Goal: Task Accomplishment & Management: Manage account settings

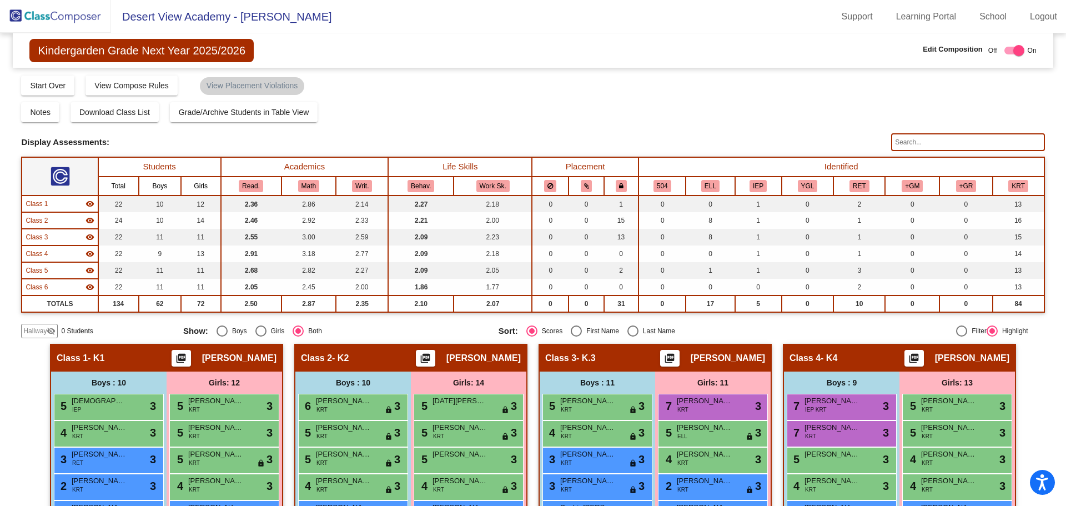
click at [48, 21] on img at bounding box center [55, 16] width 111 height 33
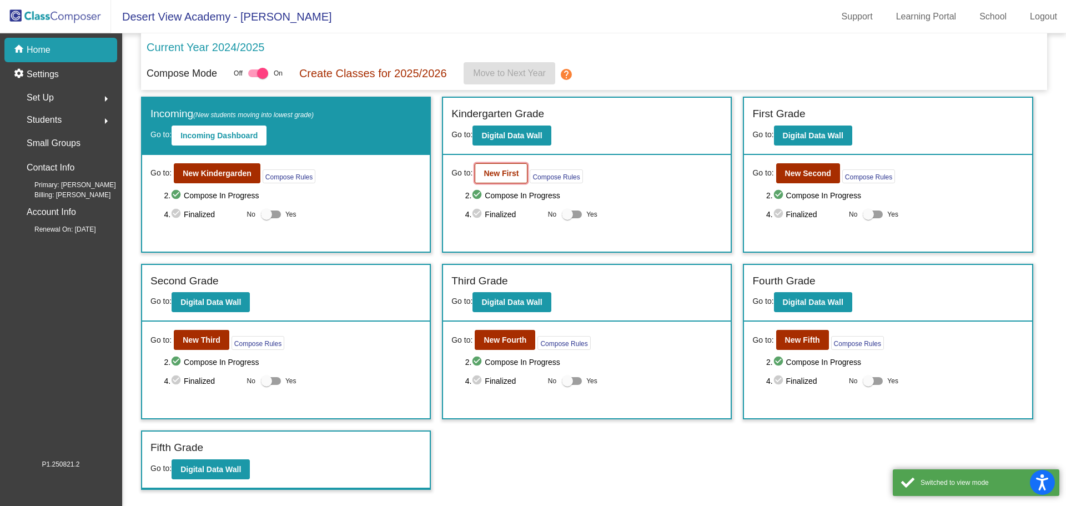
click at [491, 180] on button "New First" at bounding box center [501, 173] width 53 height 20
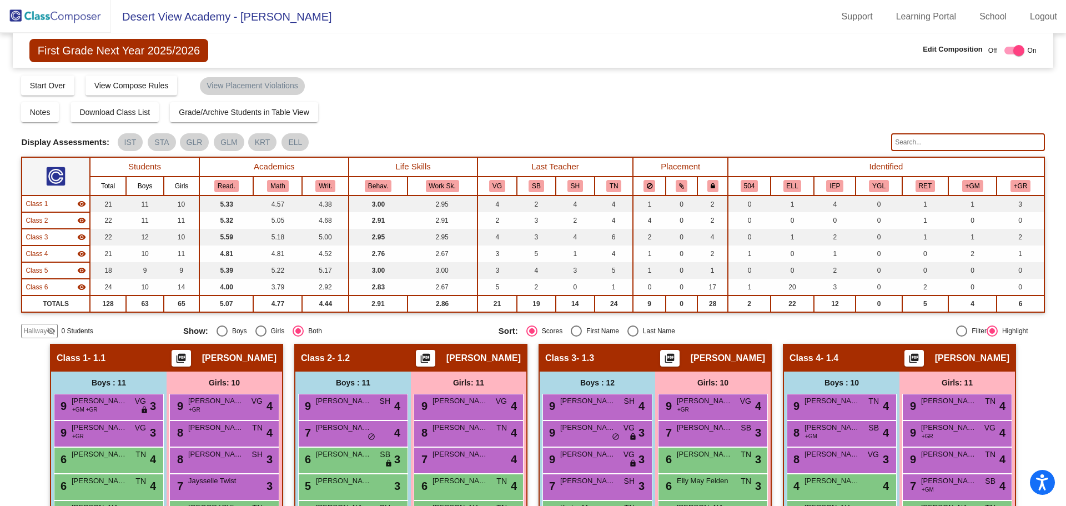
click at [53, 18] on img at bounding box center [55, 16] width 111 height 33
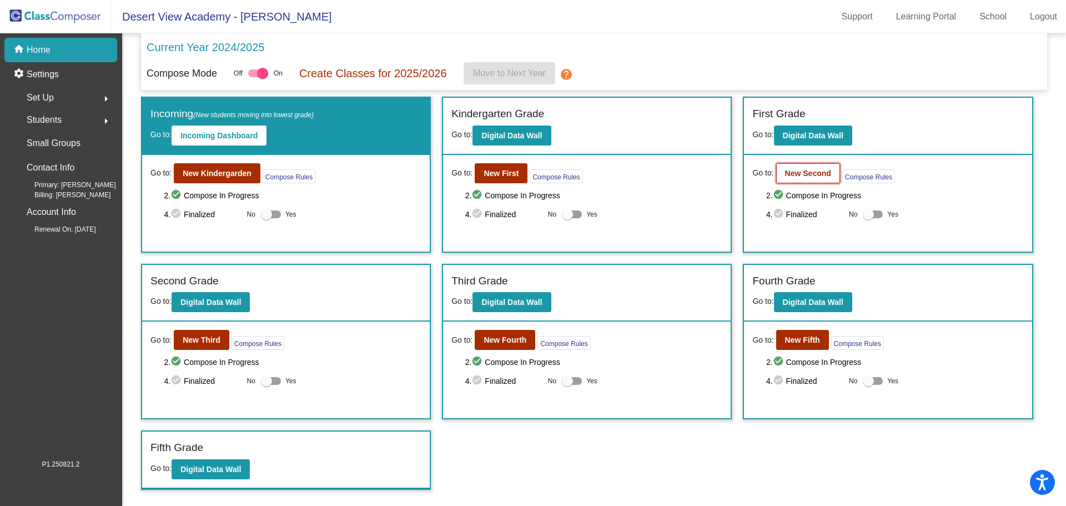
click at [817, 178] on button "New Second" at bounding box center [808, 173] width 64 height 20
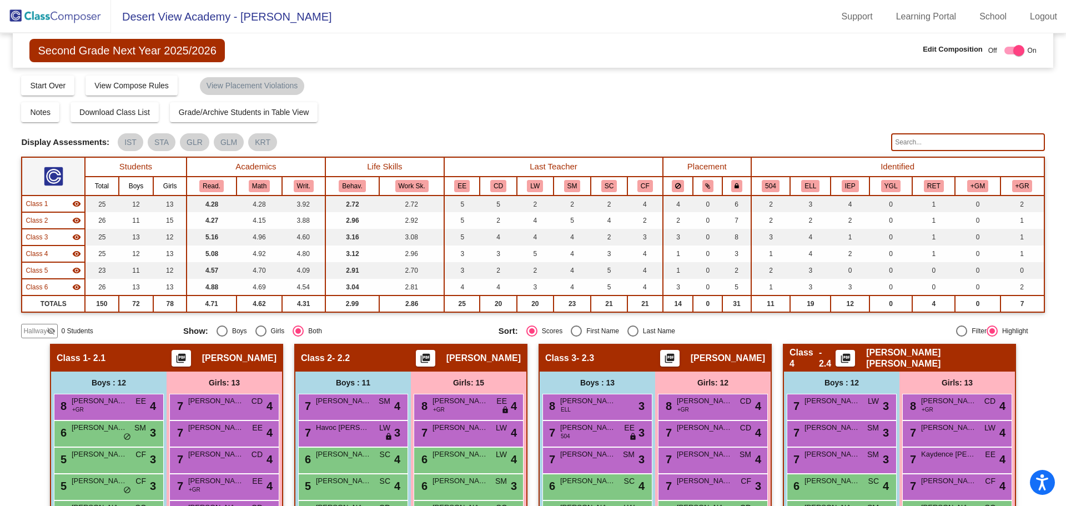
click at [55, 17] on img at bounding box center [55, 16] width 111 height 33
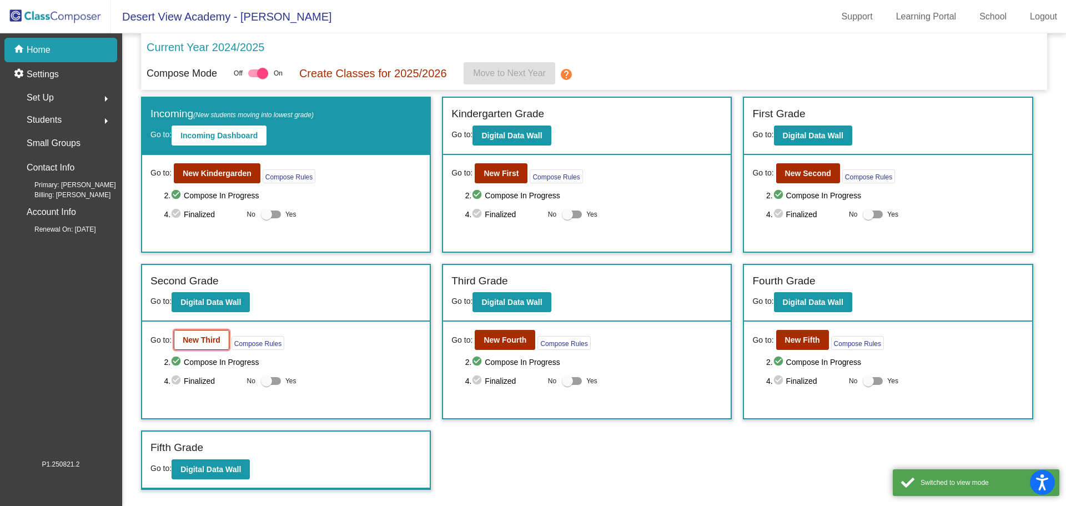
click at [216, 341] on b "New Third" at bounding box center [202, 339] width 38 height 9
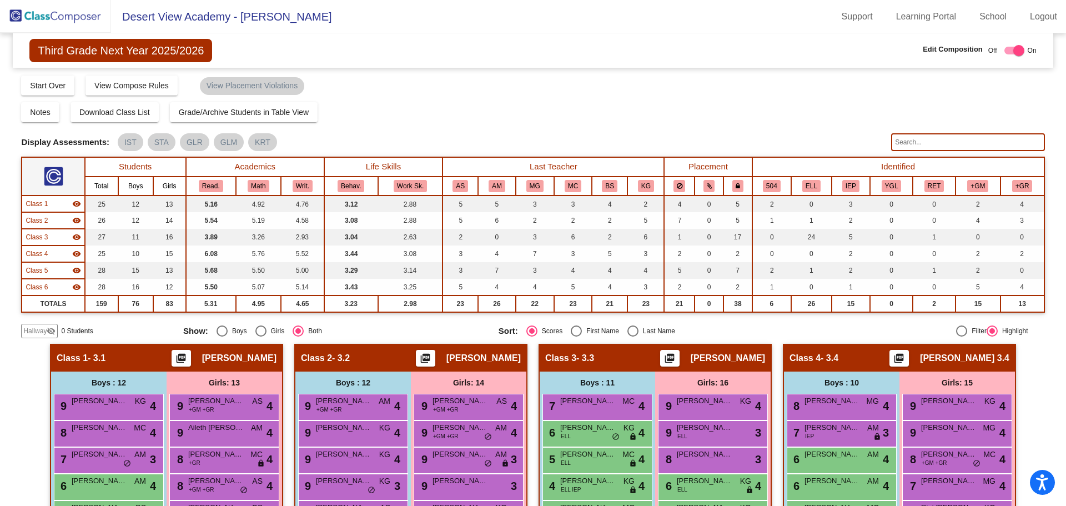
click at [77, 17] on img at bounding box center [55, 16] width 111 height 33
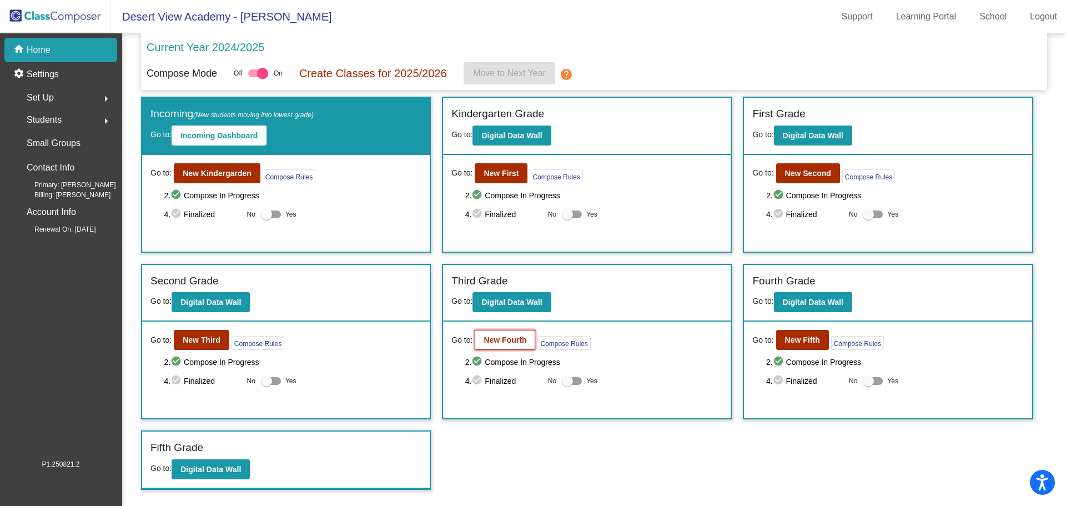
click at [506, 330] on button "New Fourth" at bounding box center [505, 340] width 61 height 20
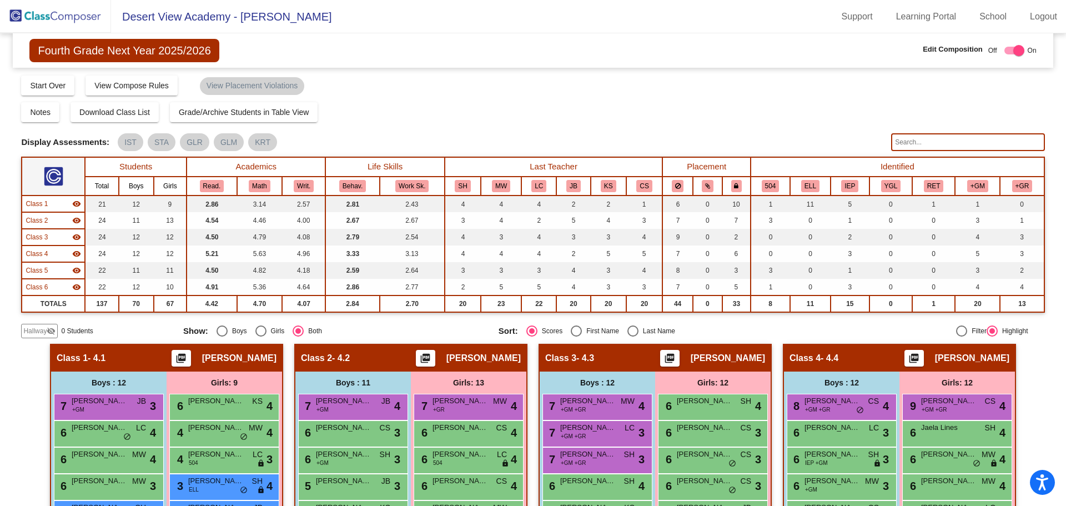
click at [36, 19] on img at bounding box center [55, 16] width 111 height 33
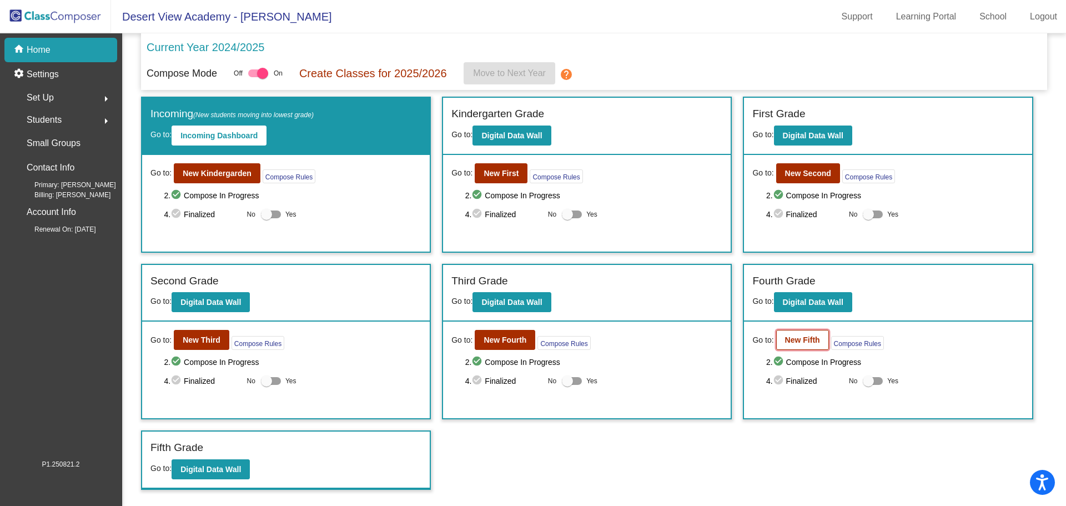
click at [803, 340] on b "New Fifth" at bounding box center [802, 339] width 35 height 9
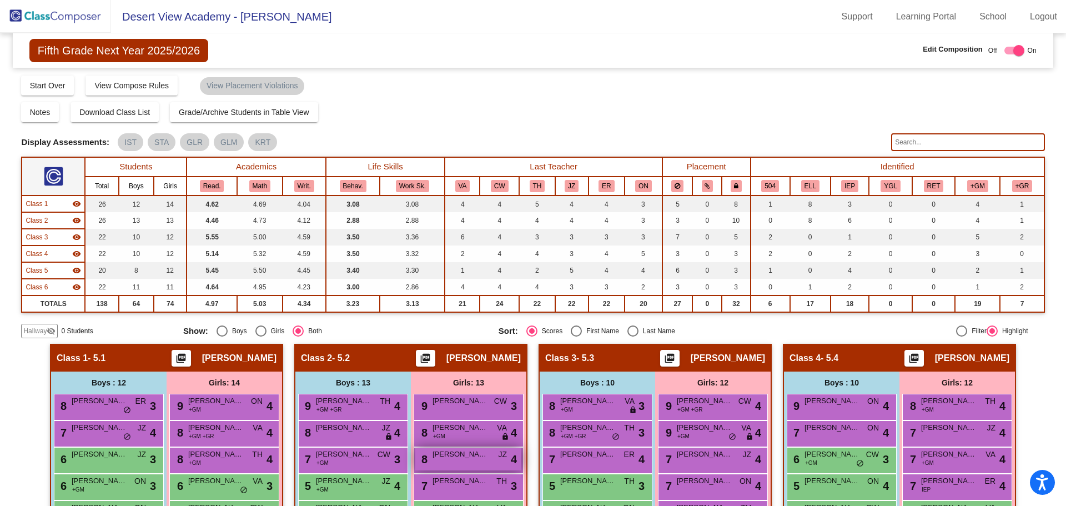
scroll to position [222, 0]
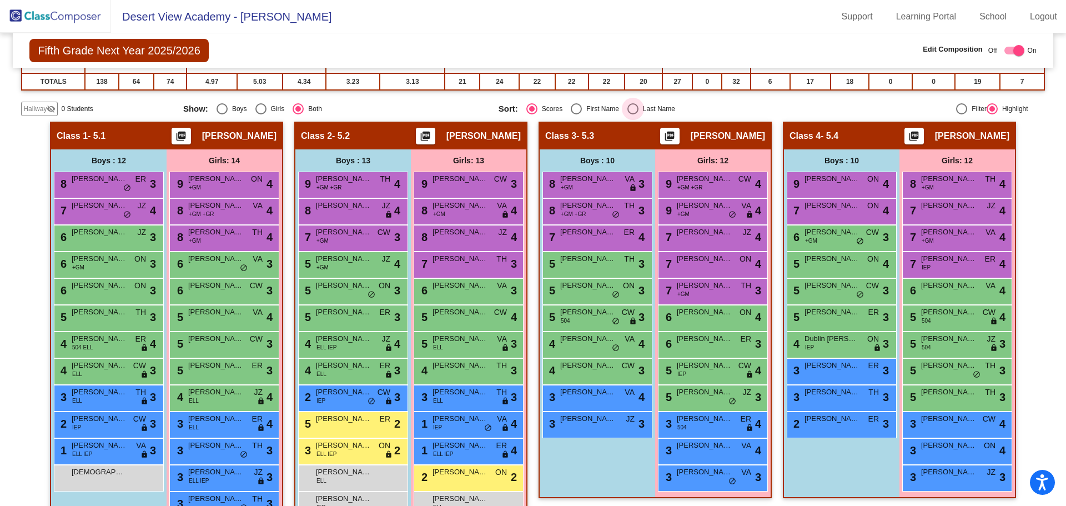
click at [628, 111] on div "Select an option" at bounding box center [632, 108] width 11 height 11
click at [632, 114] on input "Last Name" at bounding box center [632, 114] width 1 height 1
radio input "true"
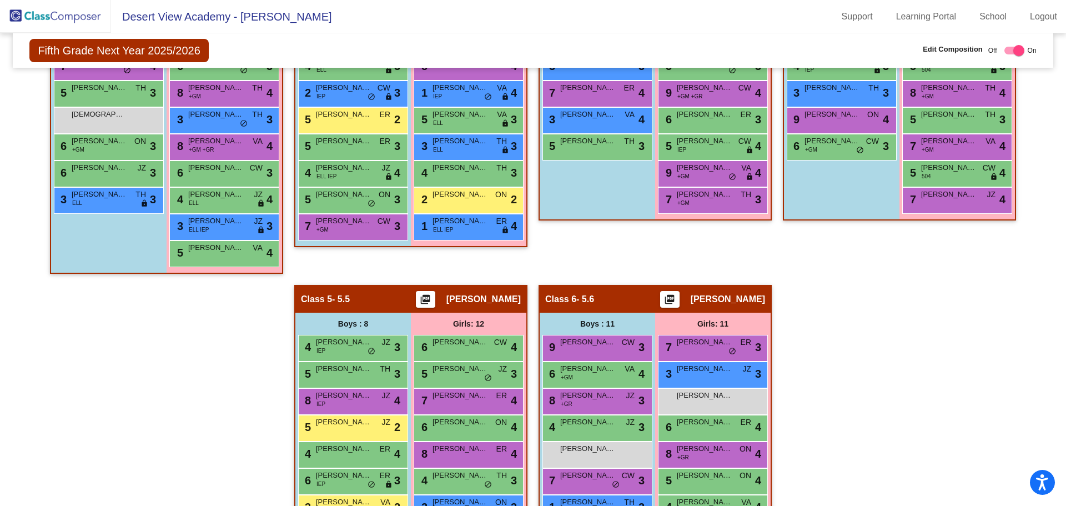
scroll to position [666, 0]
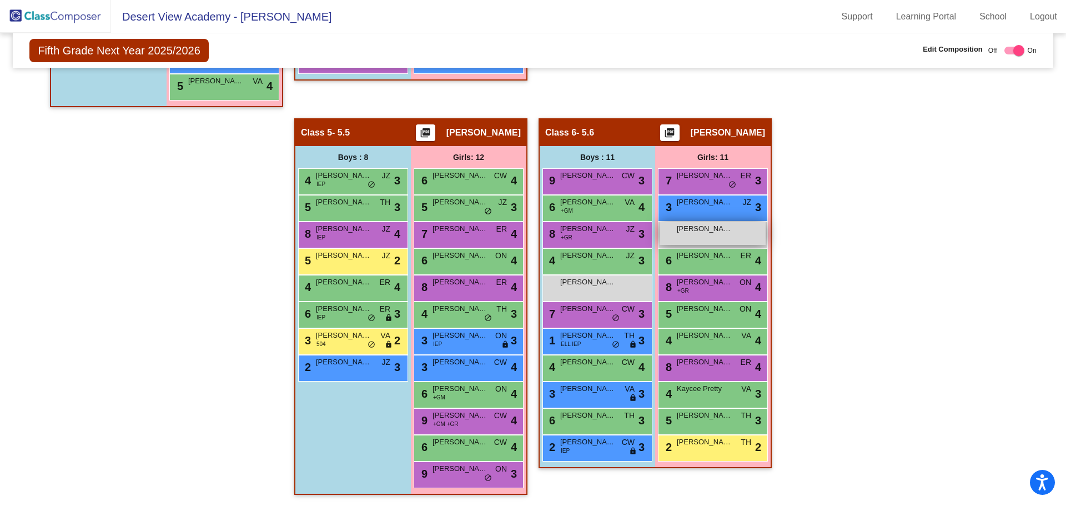
click at [692, 236] on div "[PERSON_NAME] Deter lock do_not_disturb_alt" at bounding box center [712, 233] width 106 height 23
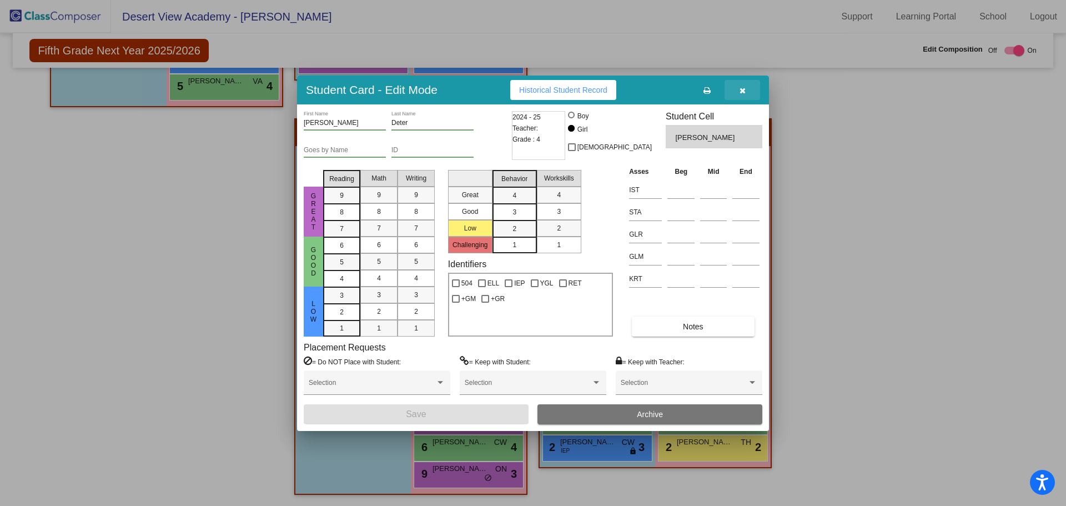
click at [741, 90] on icon "button" at bounding box center [742, 91] width 6 height 8
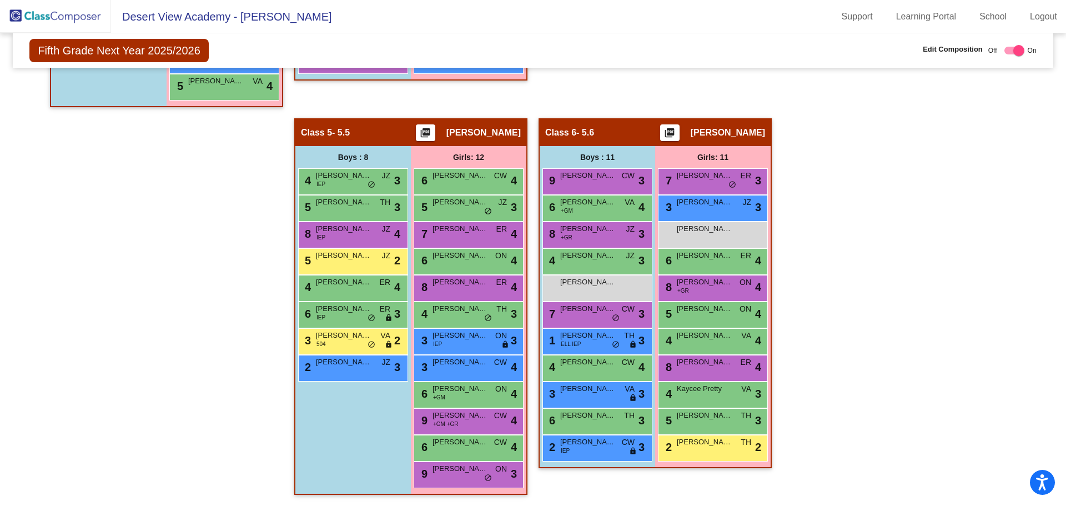
click at [69, 20] on img at bounding box center [55, 16] width 111 height 33
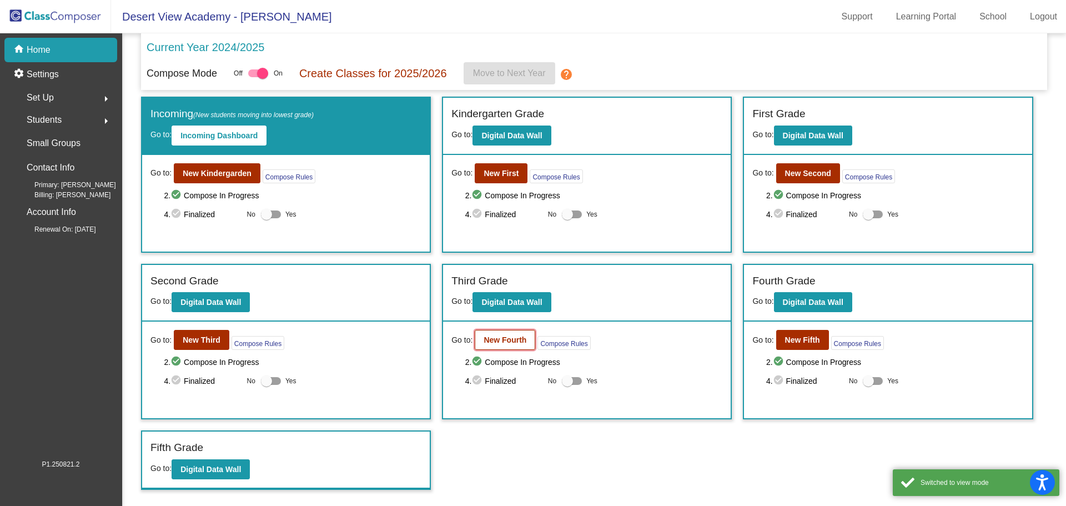
click at [517, 344] on b "New Fourth" at bounding box center [504, 339] width 43 height 9
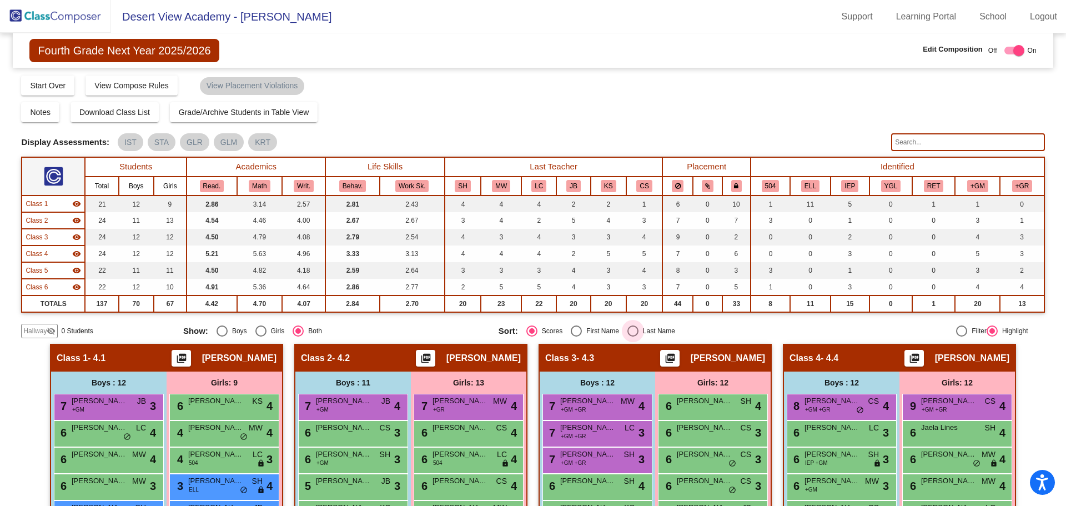
click at [627, 331] on div "Select an option" at bounding box center [632, 330] width 11 height 11
click at [632, 336] on input "Last Name" at bounding box center [632, 336] width 1 height 1
radio input "true"
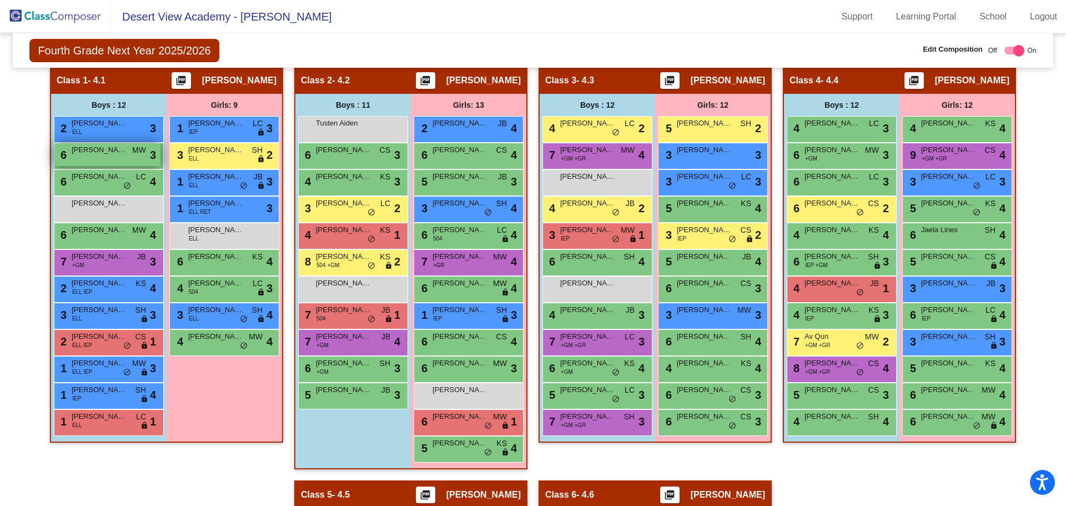
scroll to position [111, 0]
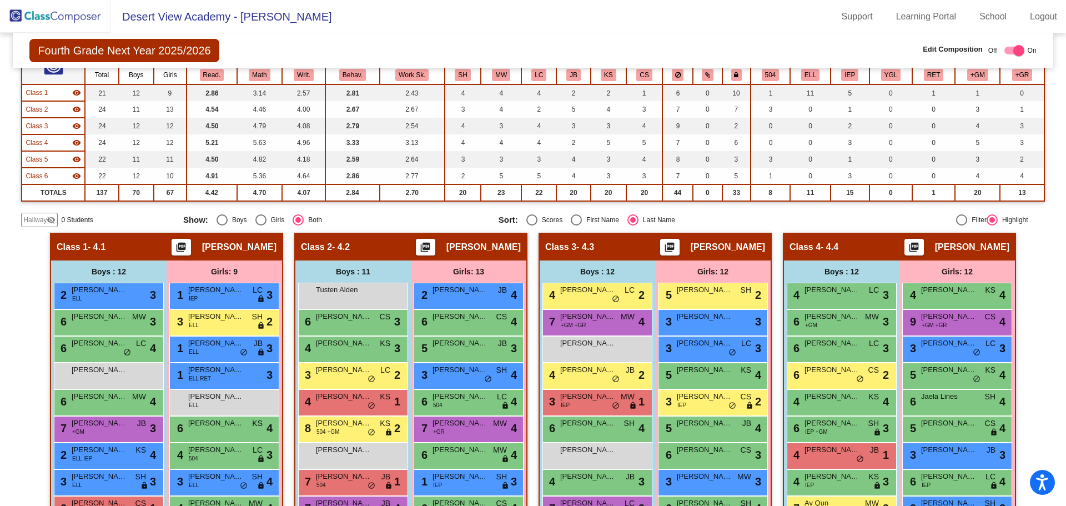
click at [53, 220] on mat-icon "visibility_off" at bounding box center [51, 219] width 9 height 9
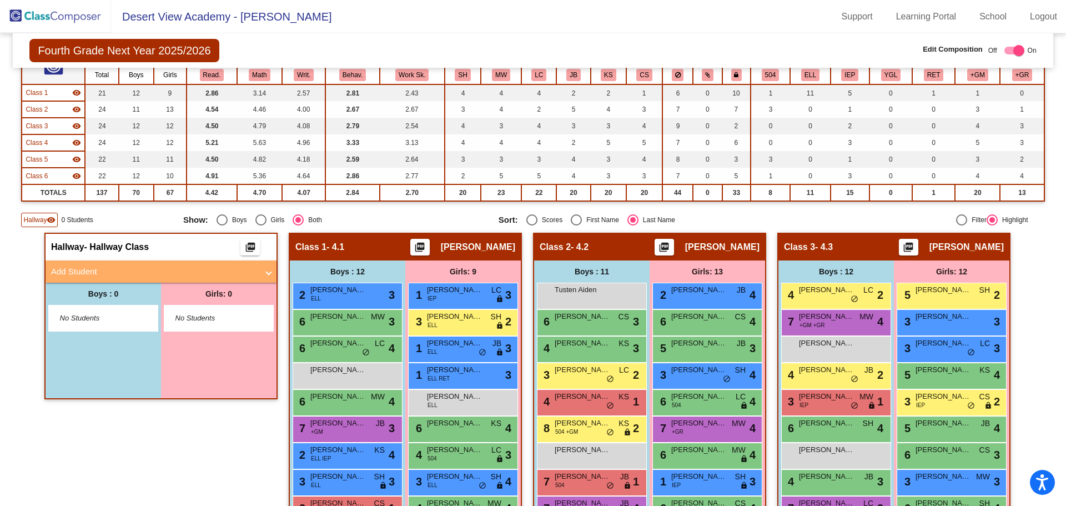
click at [68, 271] on mat-panel-title "Add Student" at bounding box center [154, 271] width 206 height 13
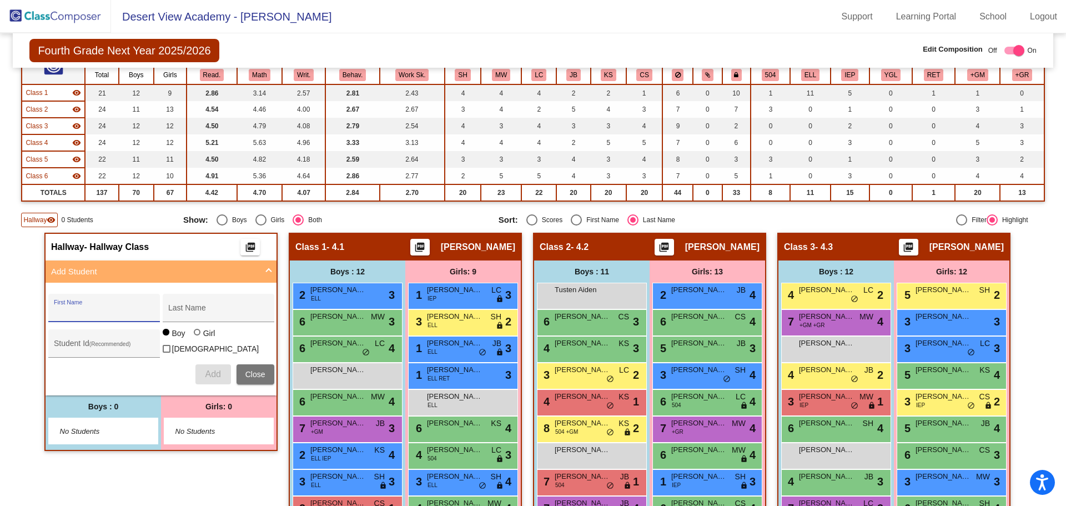
click at [84, 309] on input "First Name" at bounding box center [104, 312] width 100 height 9
type input "Maximillian"
type input "[PERSON_NAME]"
click at [209, 377] on button "Add" at bounding box center [213, 374] width 36 height 20
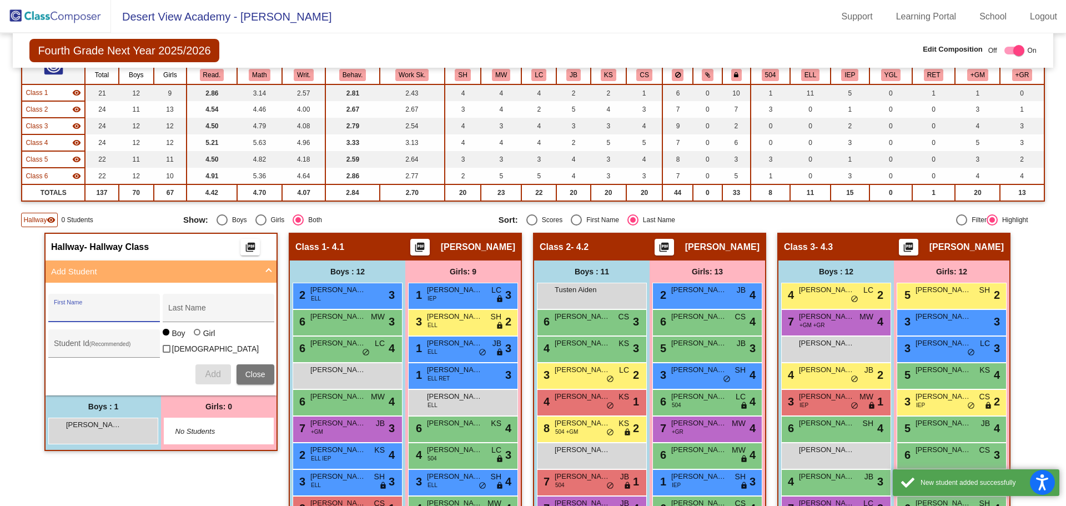
scroll to position [167, 0]
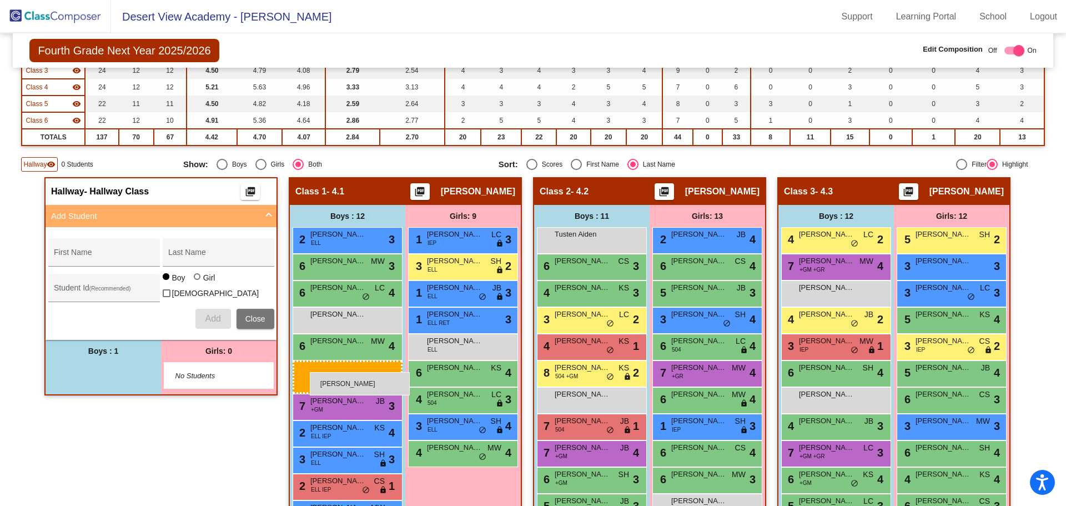
drag, startPoint x: 104, startPoint y: 373, endPoint x: 310, endPoint y: 372, distance: 205.9
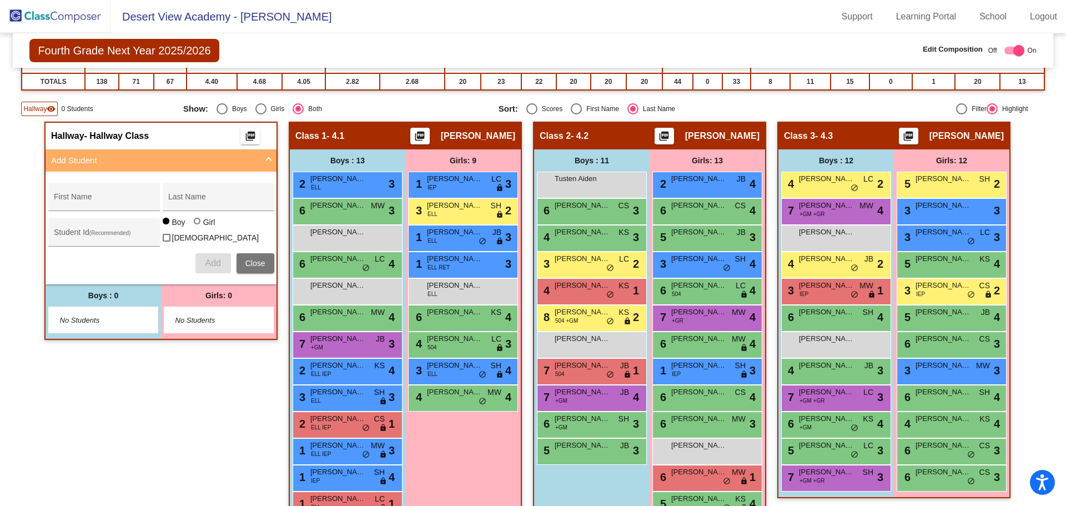
scroll to position [111, 0]
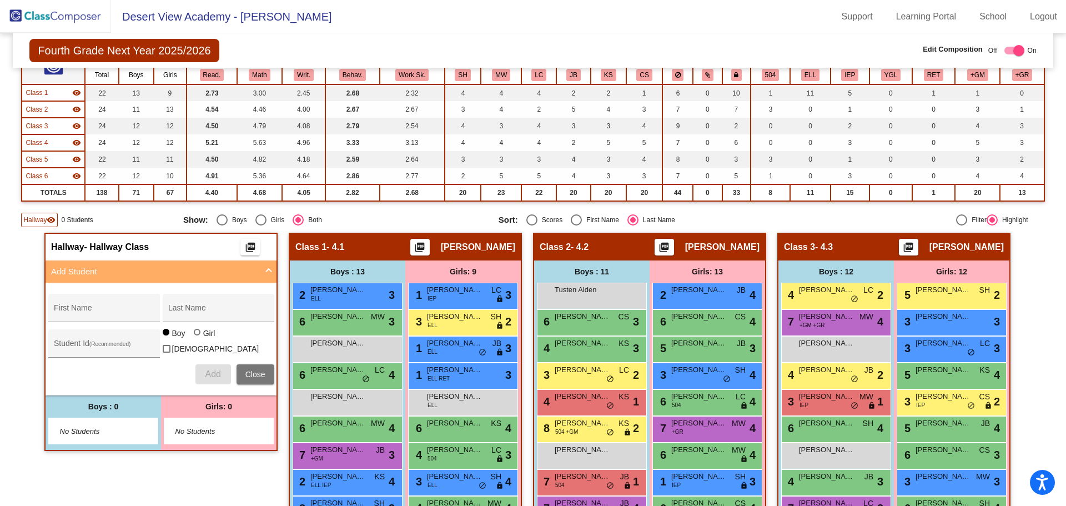
click at [47, 222] on mat-icon "visibility" at bounding box center [51, 219] width 9 height 9
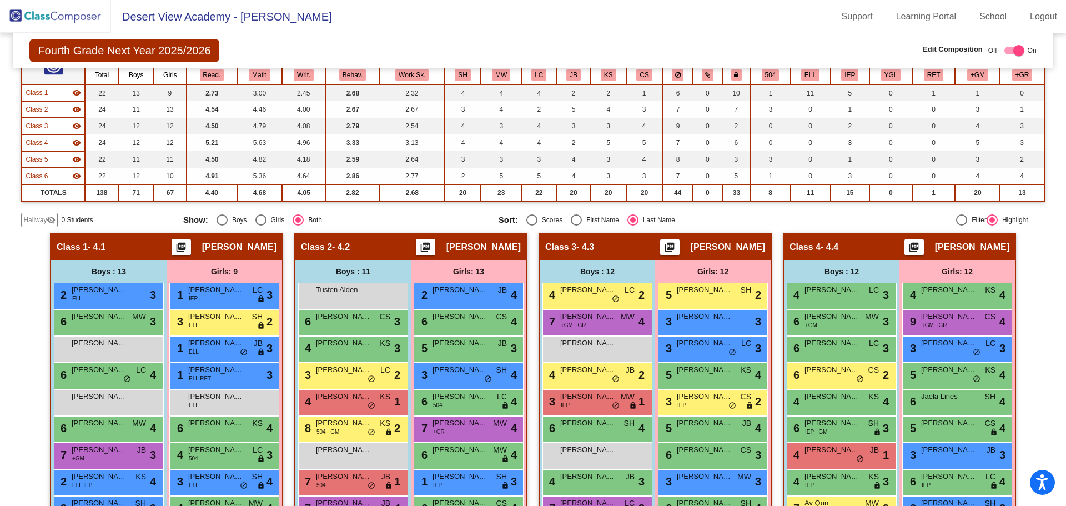
click at [44, 124] on span "Class 3" at bounding box center [37, 126] width 22 height 10
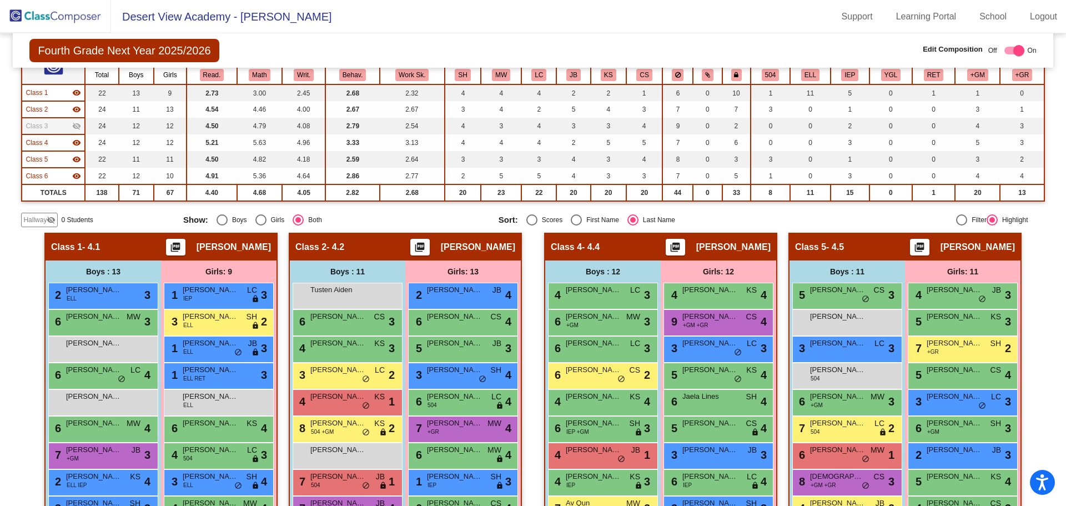
click at [47, 123] on span "Class 3" at bounding box center [37, 126] width 22 height 10
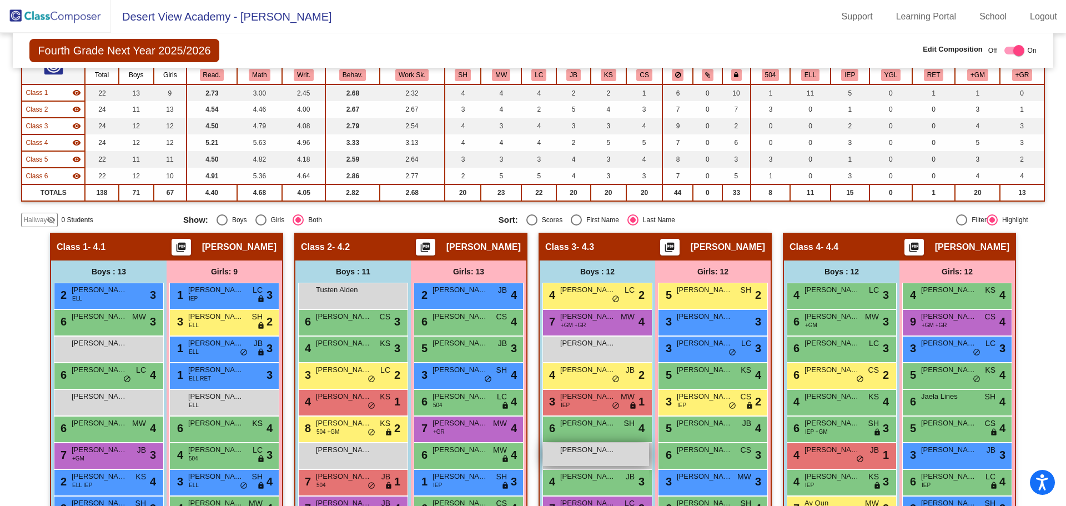
click at [595, 456] on div "Maximiiano [PERSON_NAME] lock do_not_disturb_alt" at bounding box center [596, 454] width 106 height 23
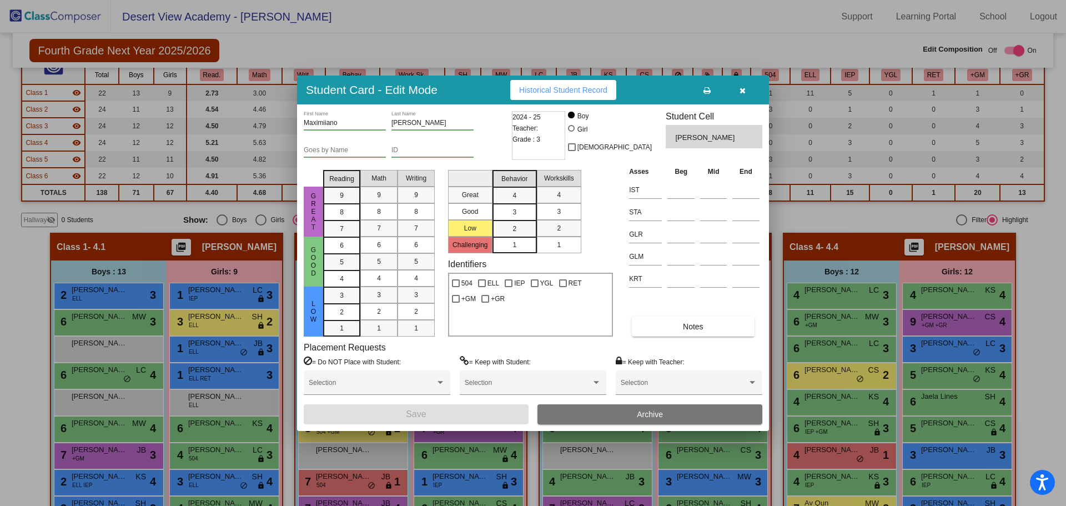
click at [593, 414] on button "Archive" at bounding box center [649, 414] width 225 height 20
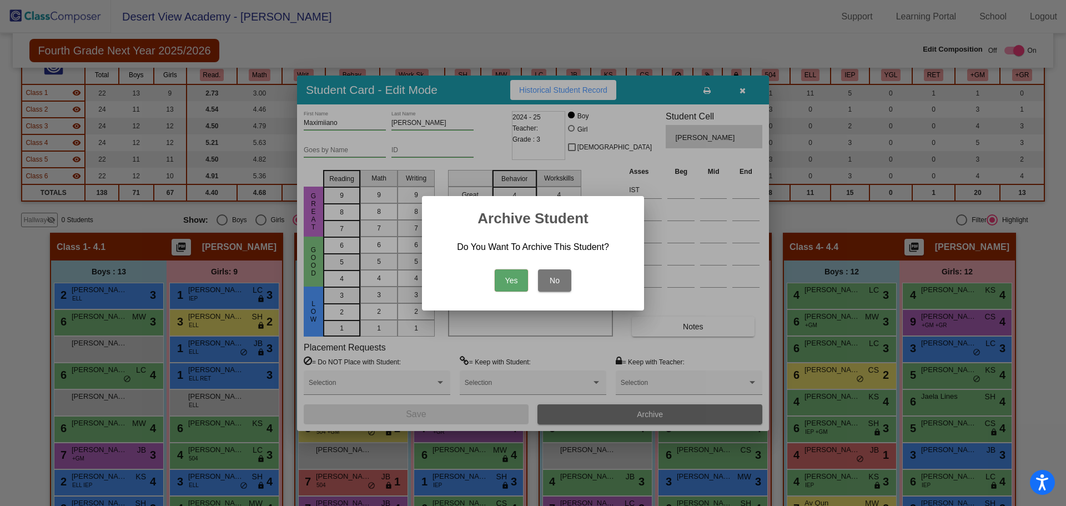
click at [496, 270] on button "Yes" at bounding box center [511, 280] width 33 height 22
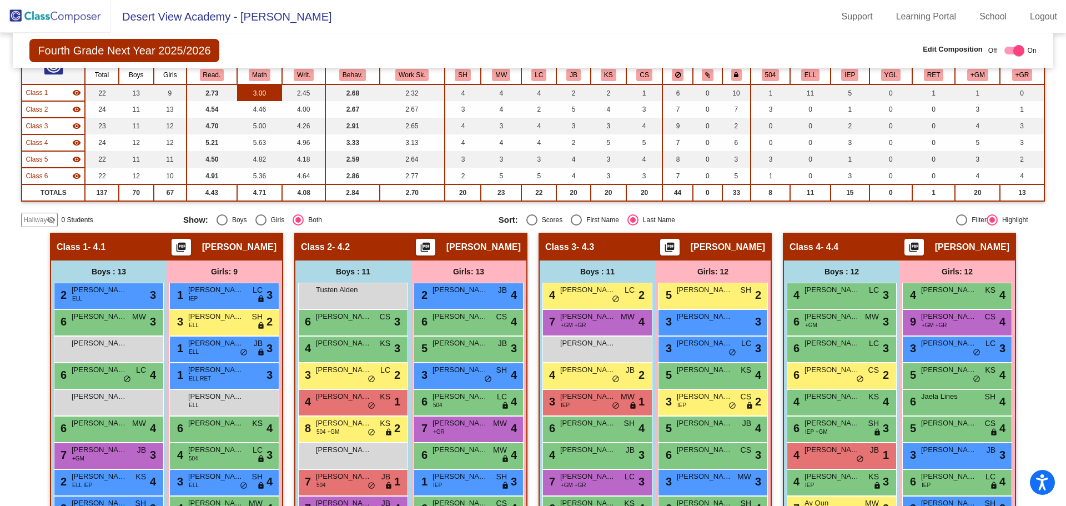
scroll to position [56, 0]
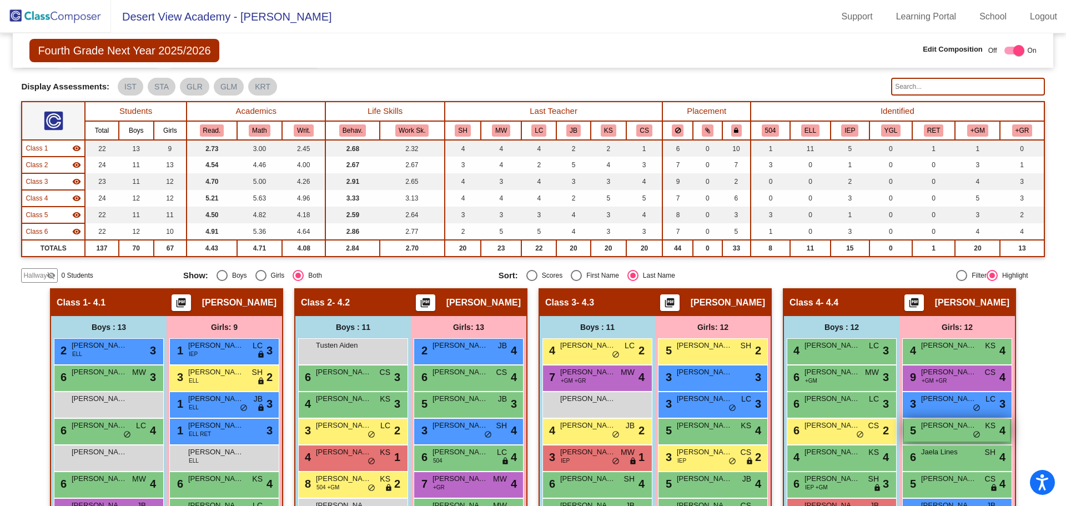
click at [945, 419] on div "5 [PERSON_NAME] KS lock do_not_disturb_alt 4" at bounding box center [957, 430] width 106 height 23
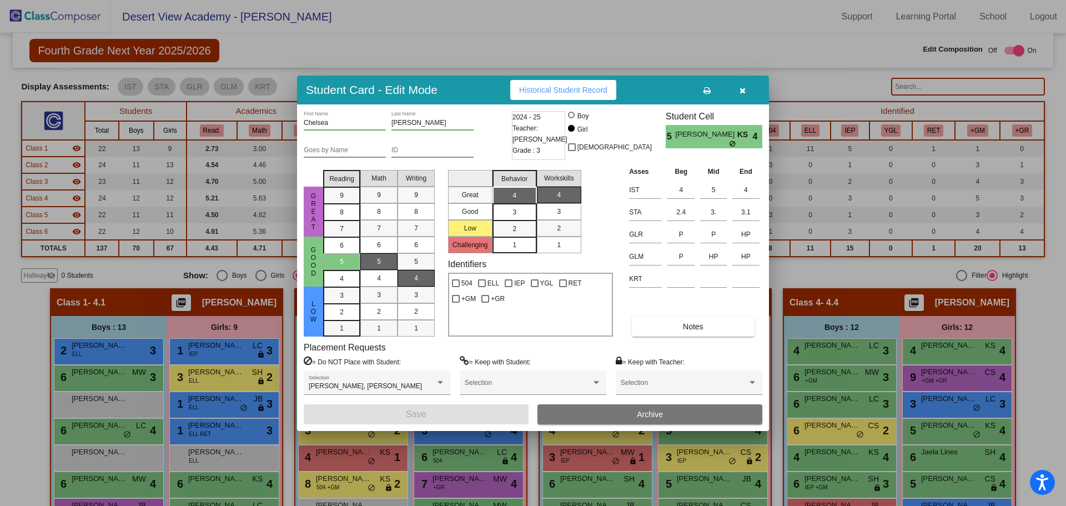
click at [743, 92] on icon "button" at bounding box center [742, 91] width 6 height 8
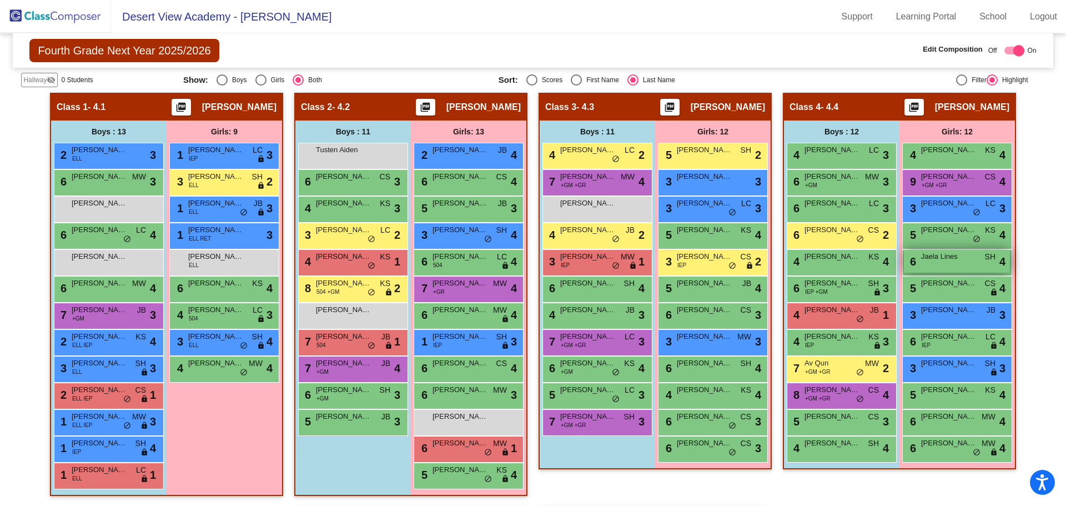
scroll to position [140, 0]
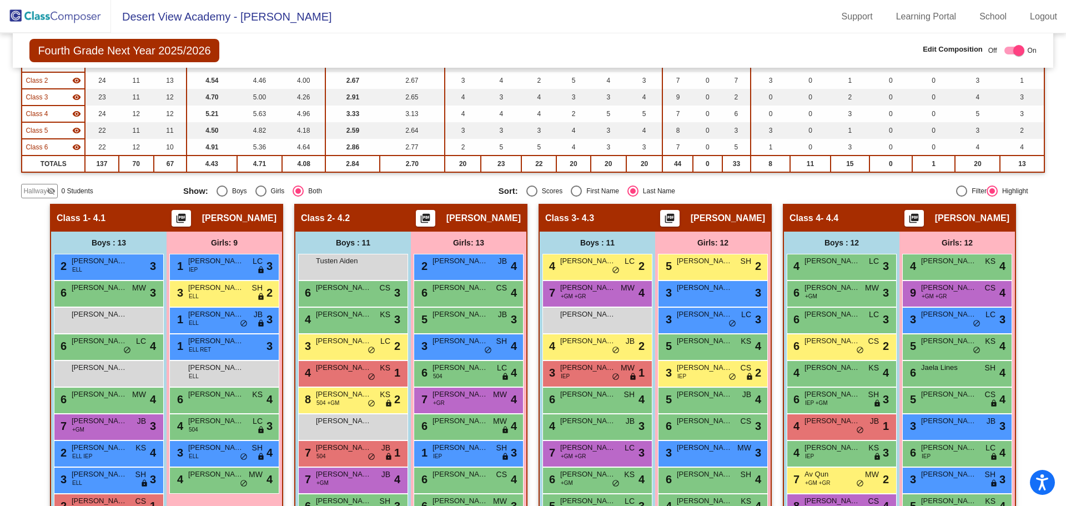
click at [77, 18] on img at bounding box center [55, 16] width 111 height 33
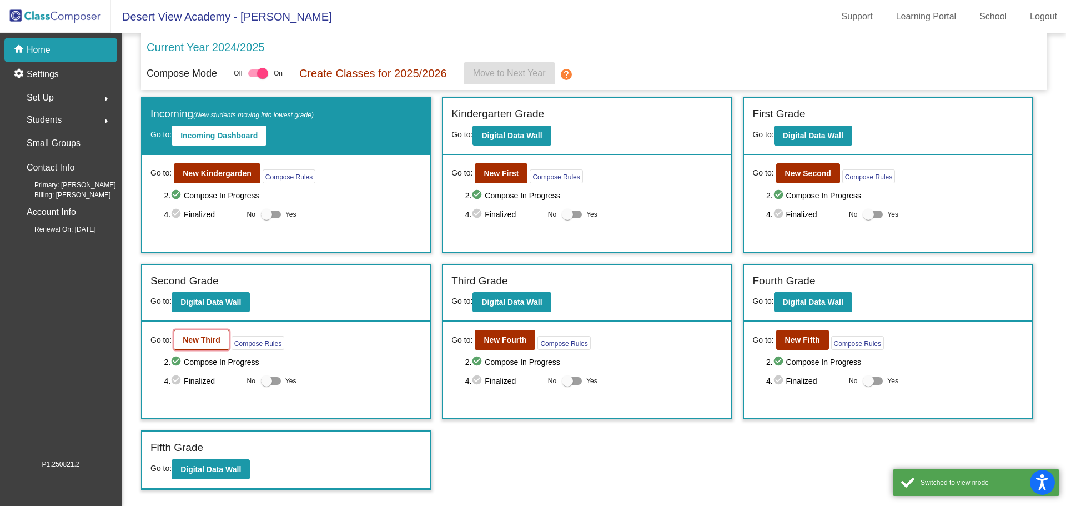
click at [206, 339] on b "New Third" at bounding box center [202, 339] width 38 height 9
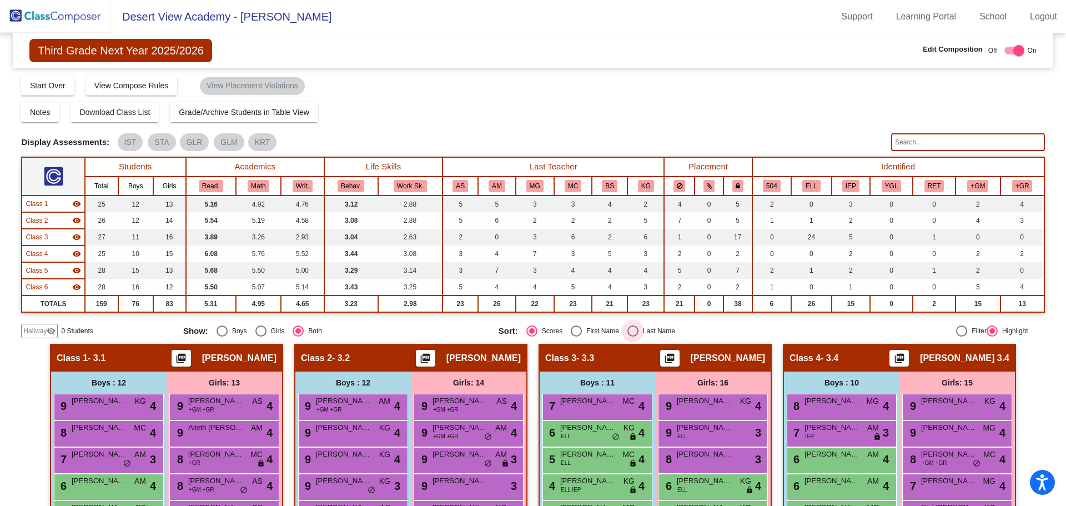
click at [628, 334] on div "Select an option" at bounding box center [632, 330] width 11 height 11
click at [632, 336] on input "Last Name" at bounding box center [632, 336] width 1 height 1
radio input "true"
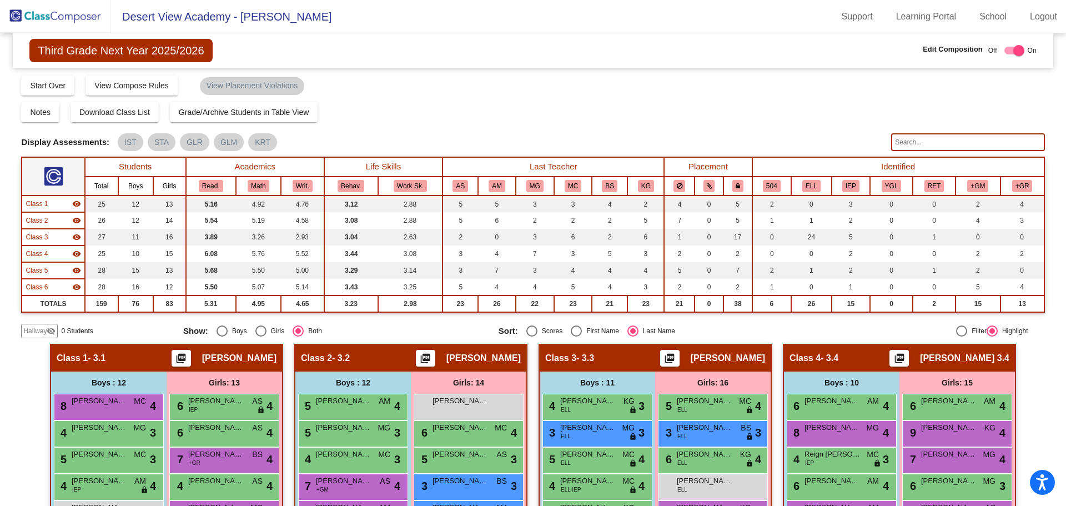
click at [62, 19] on img at bounding box center [55, 16] width 111 height 33
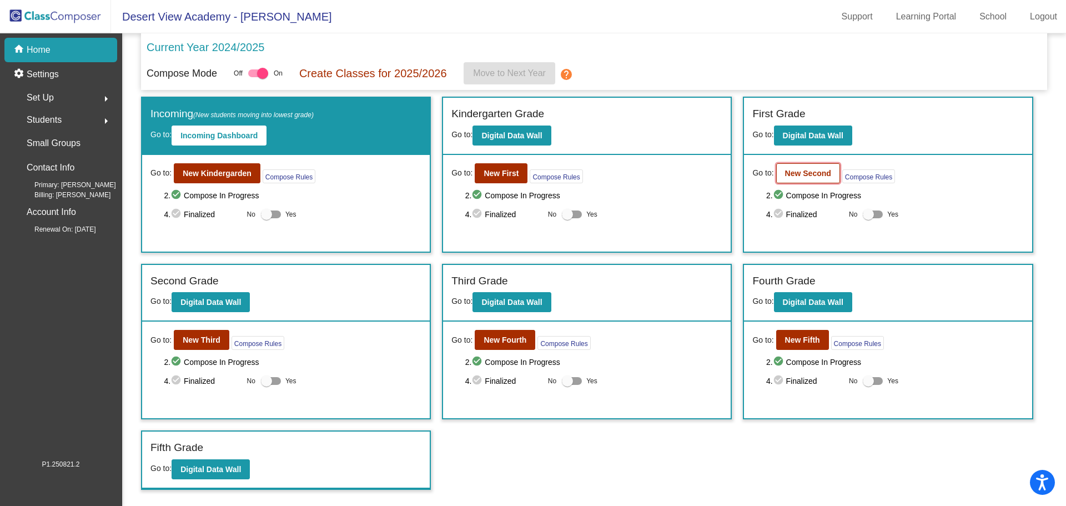
click at [795, 177] on b "New Second" at bounding box center [808, 173] width 46 height 9
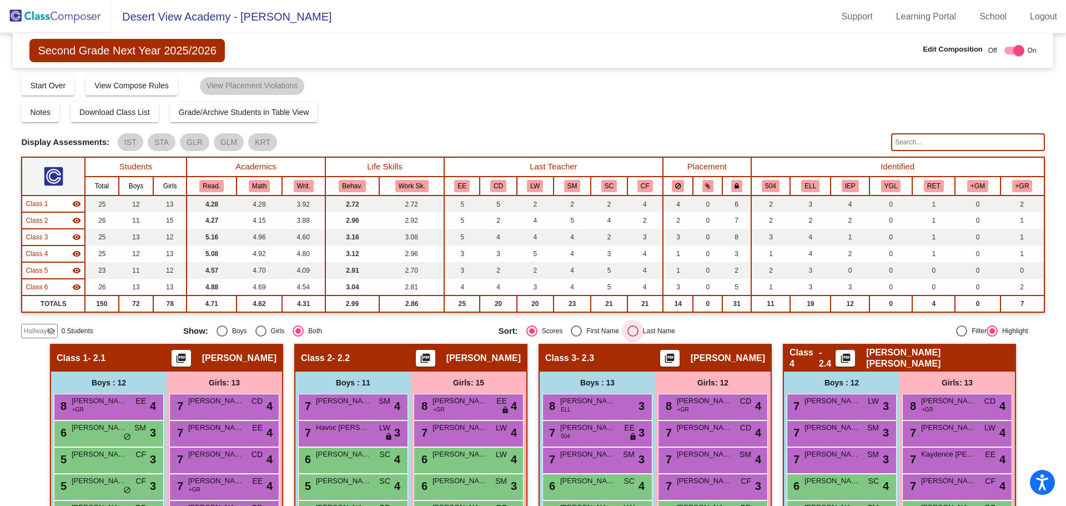
click at [634, 332] on div "Select an option" at bounding box center [632, 330] width 11 height 11
click at [633, 336] on input "Last Name" at bounding box center [632, 336] width 1 height 1
radio input "true"
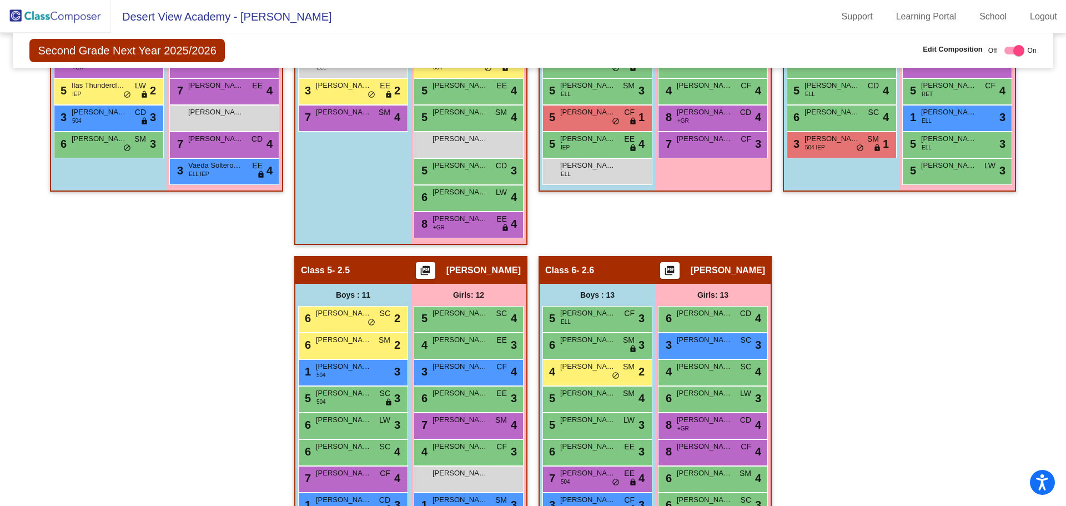
scroll to position [719, 0]
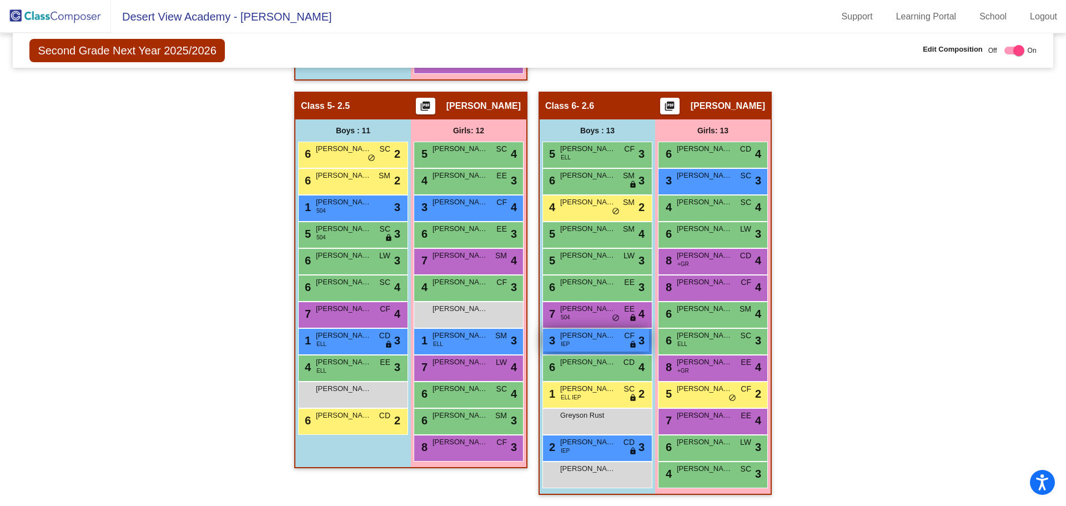
click at [589, 329] on div "3 [PERSON_NAME] IEP CF lock do_not_disturb_alt 3" at bounding box center [596, 340] width 106 height 23
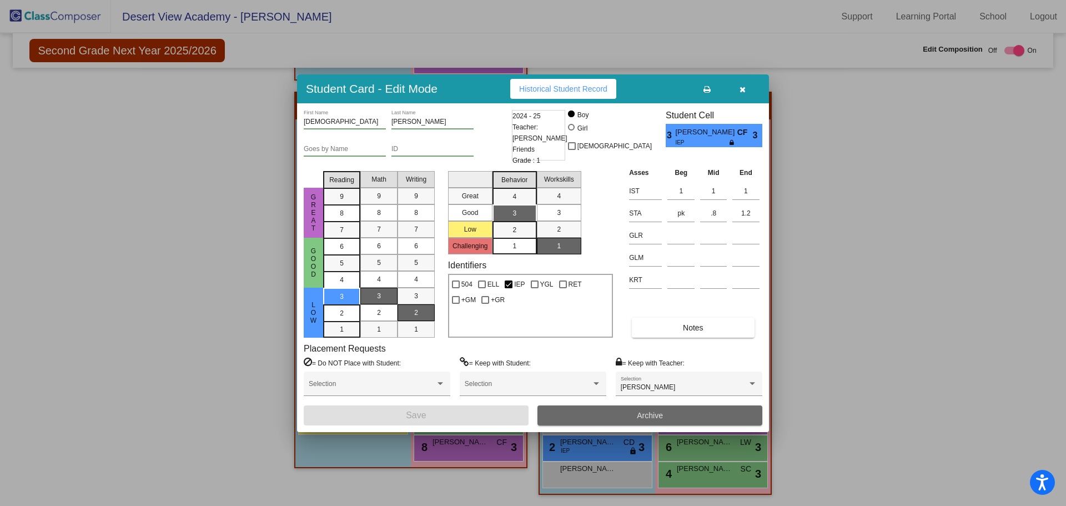
click at [626, 406] on button "Archive" at bounding box center [649, 415] width 225 height 20
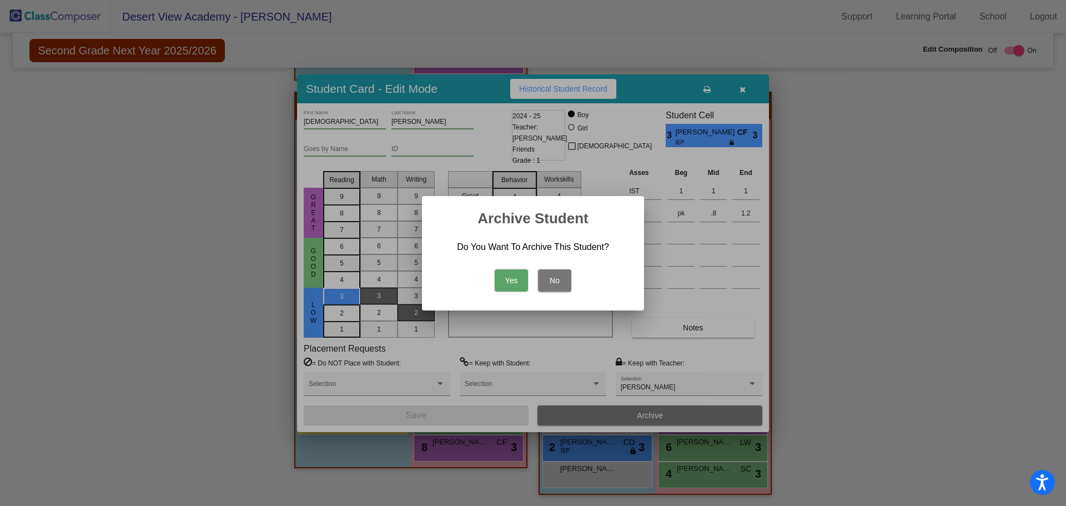
click at [502, 276] on button "Yes" at bounding box center [511, 280] width 33 height 22
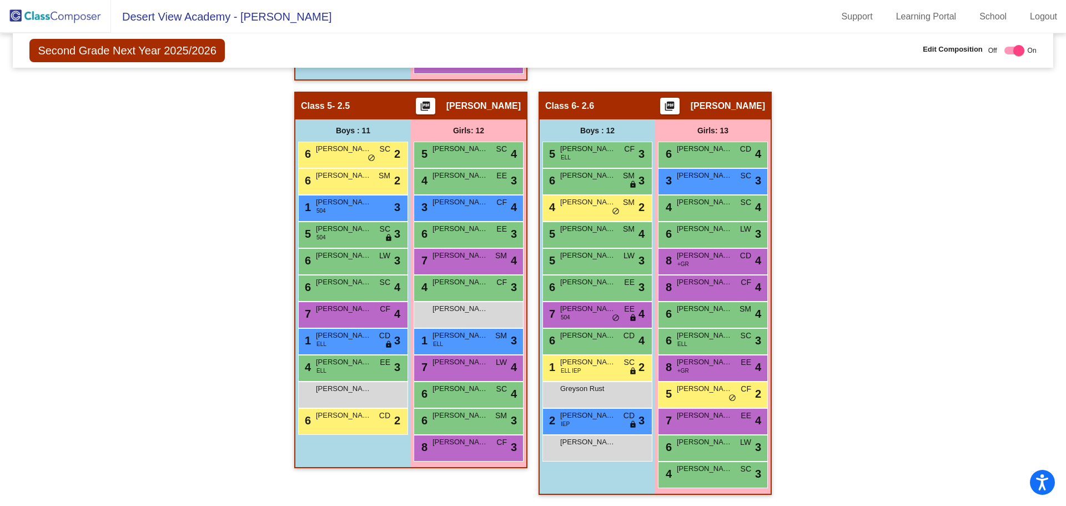
click at [57, 23] on img at bounding box center [55, 16] width 111 height 33
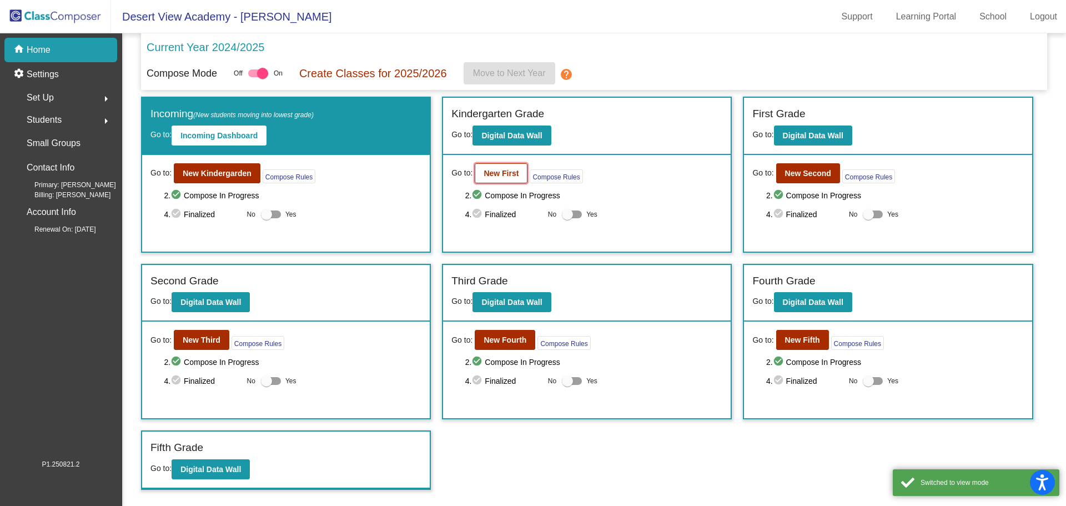
click at [502, 176] on b "New First" at bounding box center [500, 173] width 35 height 9
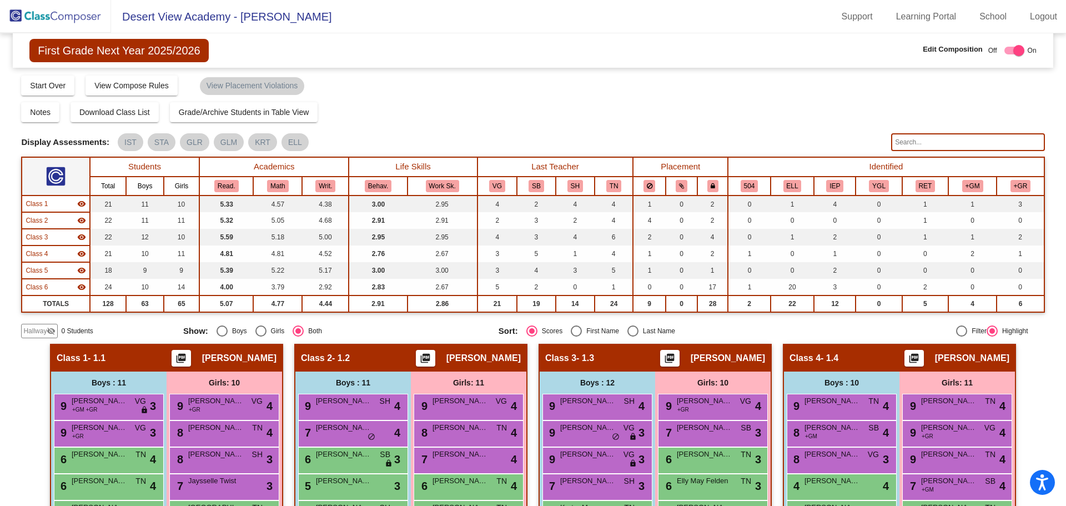
click at [88, 18] on img at bounding box center [55, 16] width 111 height 33
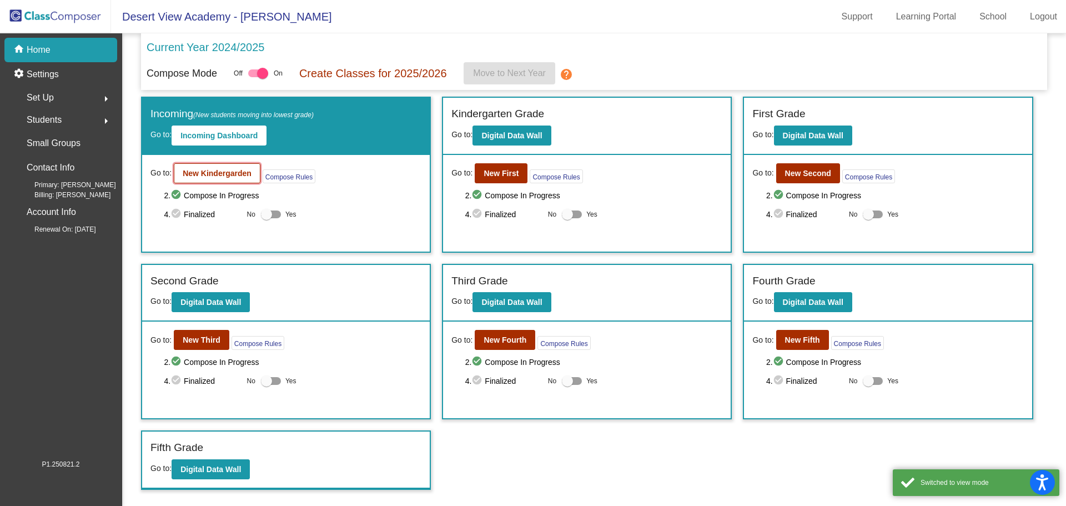
click at [223, 178] on button "New Kindergarden" at bounding box center [217, 173] width 87 height 20
